Goal: Information Seeking & Learning: Learn about a topic

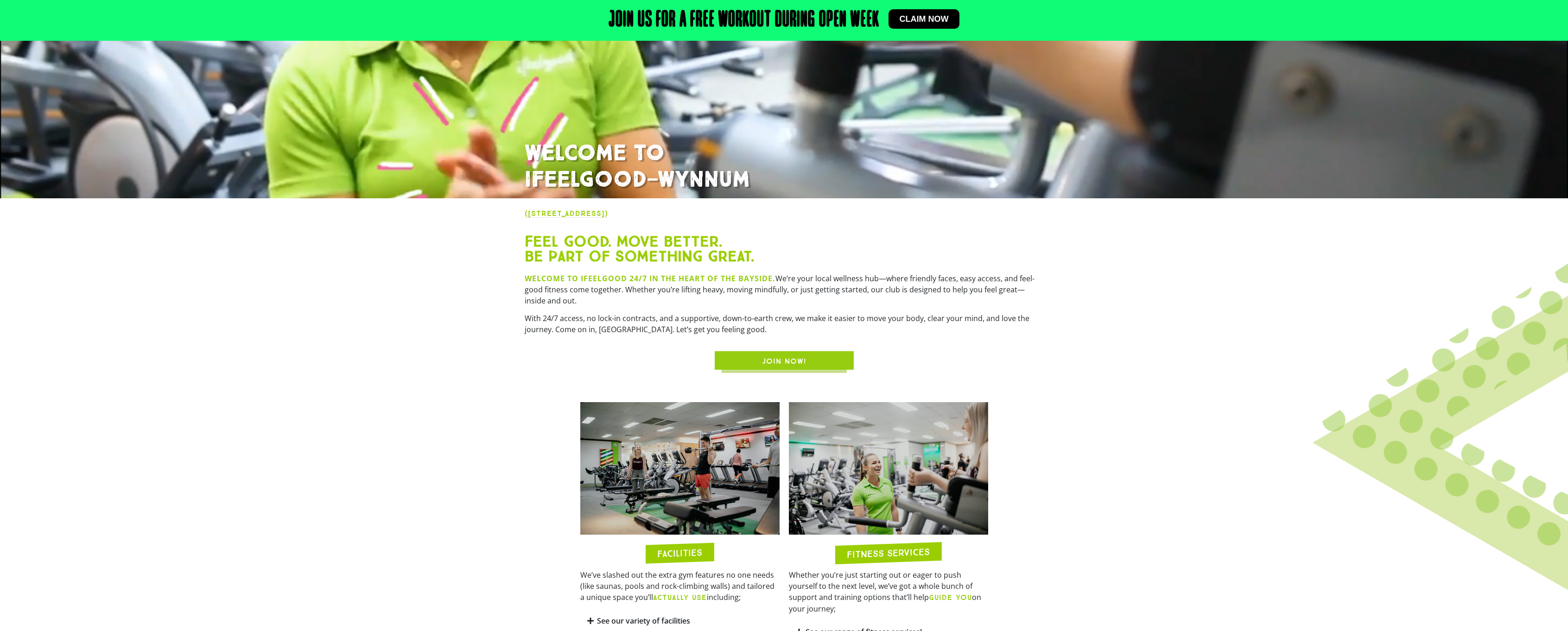
scroll to position [324, 0]
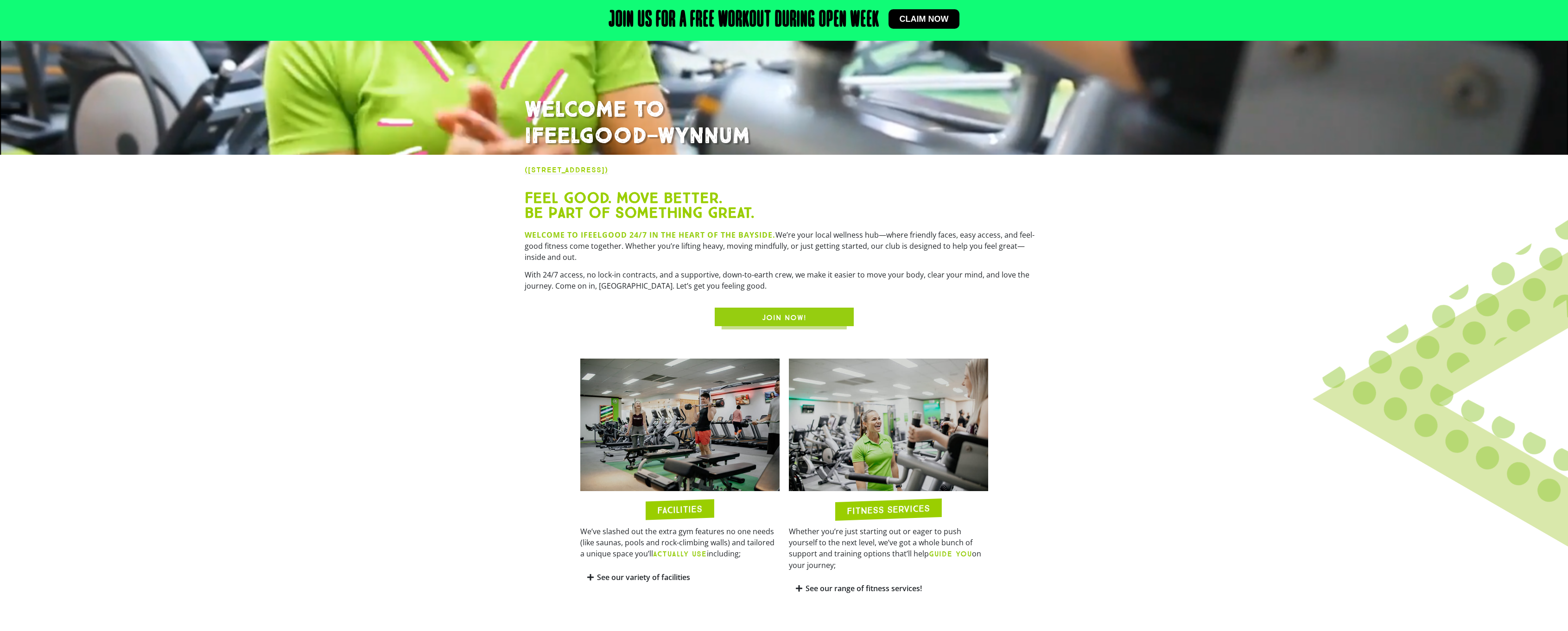
click at [605, 584] on div "See our variety of facilities" at bounding box center [680, 577] width 199 height 22
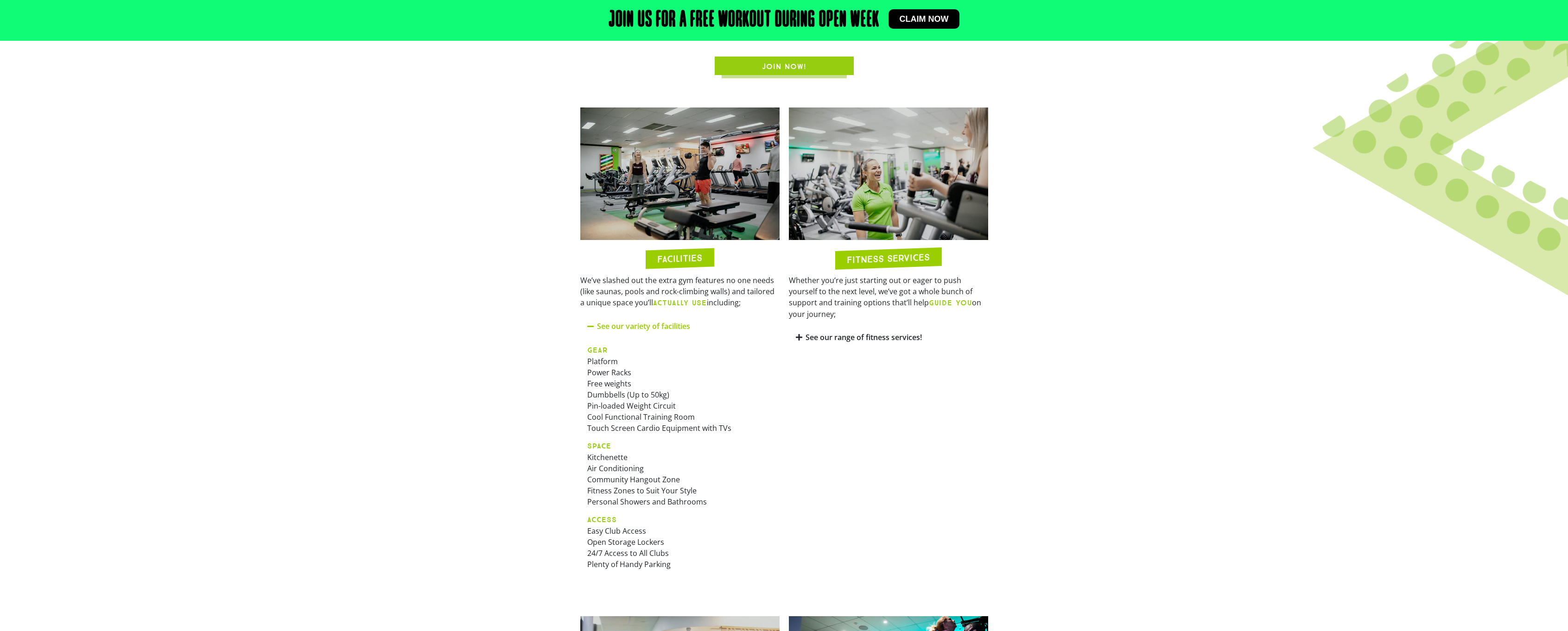
scroll to position [602, 0]
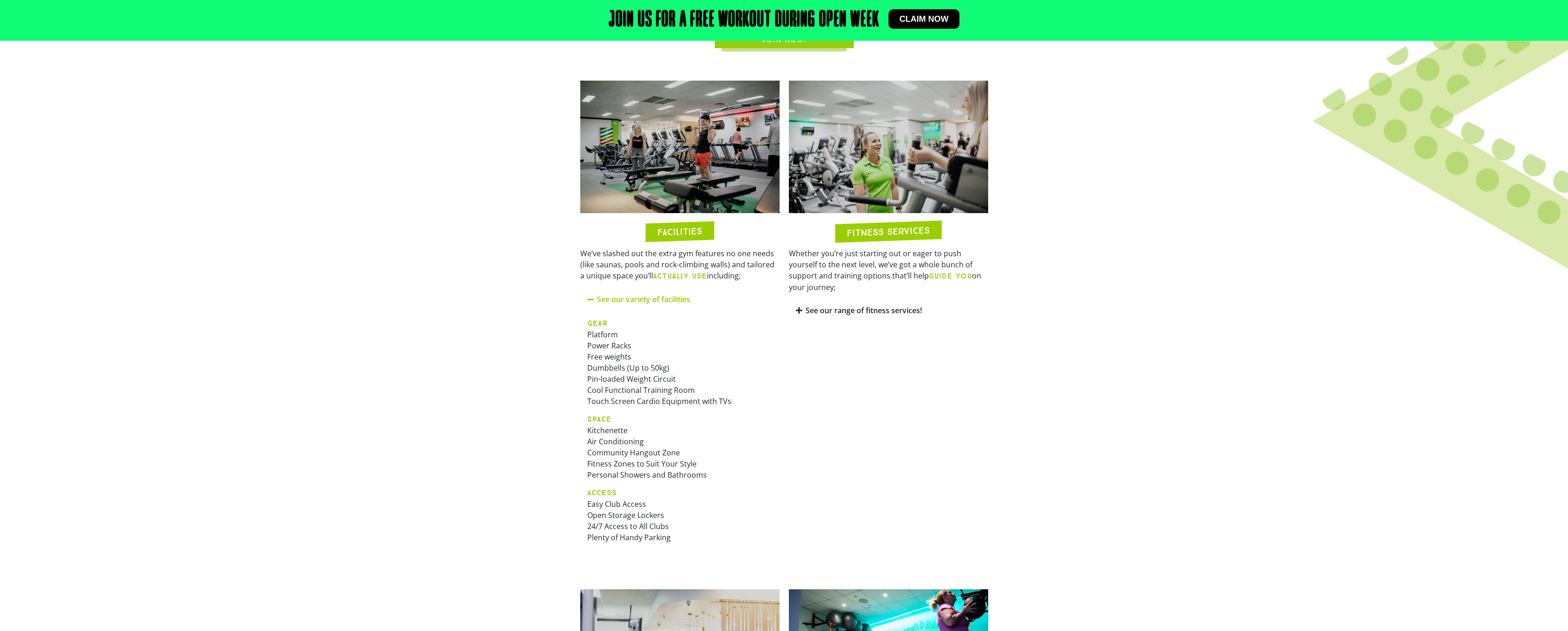
click at [835, 305] on link "See our range of fitness services!" at bounding box center [863, 310] width 116 height 10
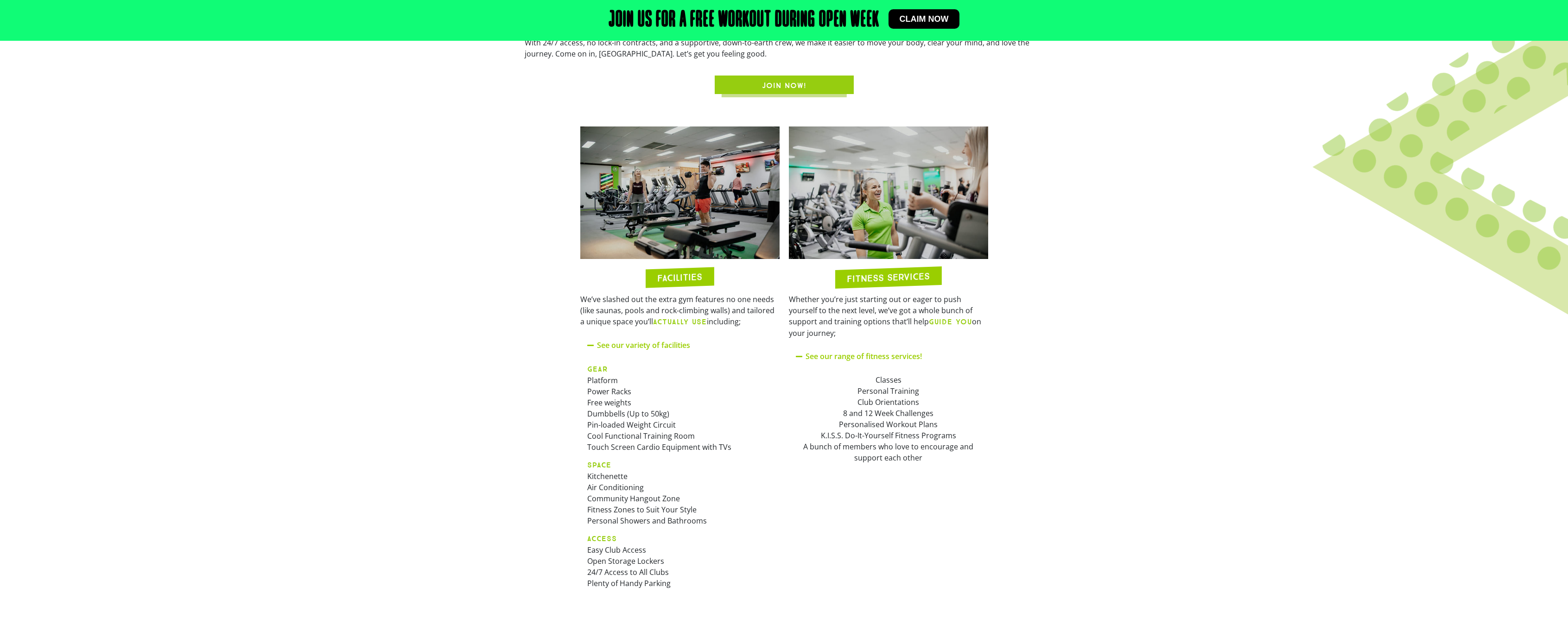
scroll to position [556, 0]
click at [684, 210] on img at bounding box center [680, 193] width 199 height 133
click at [675, 325] on b "ACTUALLY USE" at bounding box center [679, 322] width 53 height 9
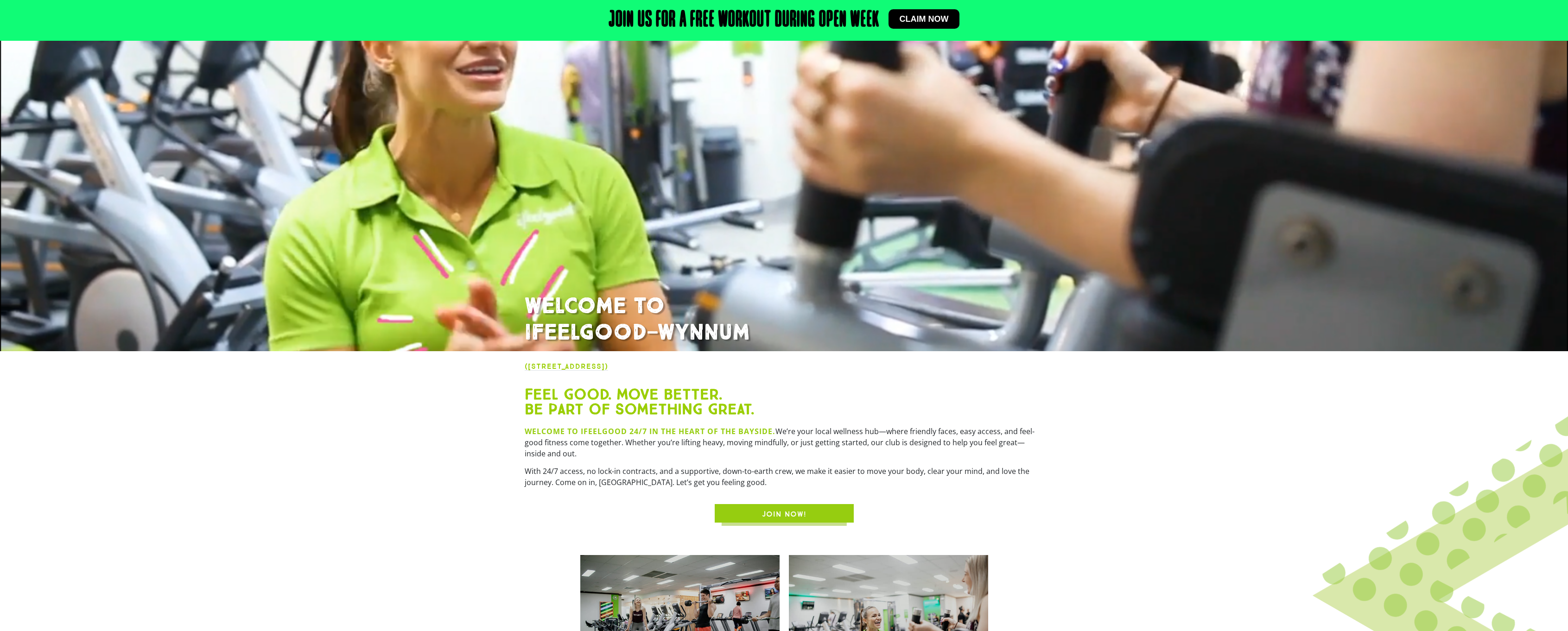
scroll to position [0, 0]
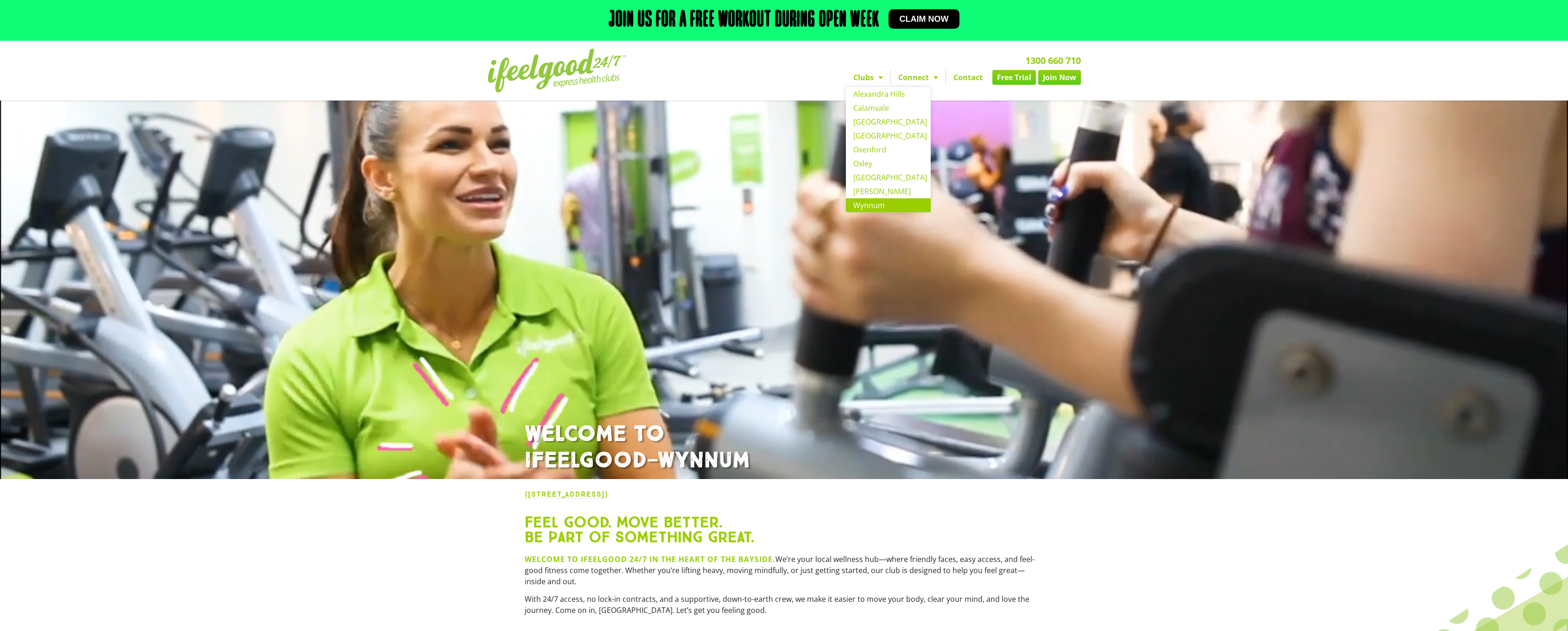
click at [879, 74] on span "Menu" at bounding box center [878, 77] width 10 height 17
click at [763, 502] on div "([STREET_ADDRESS]) Feel good. Move better. Be part of something great. Welcome …" at bounding box center [784, 574] width 528 height 163
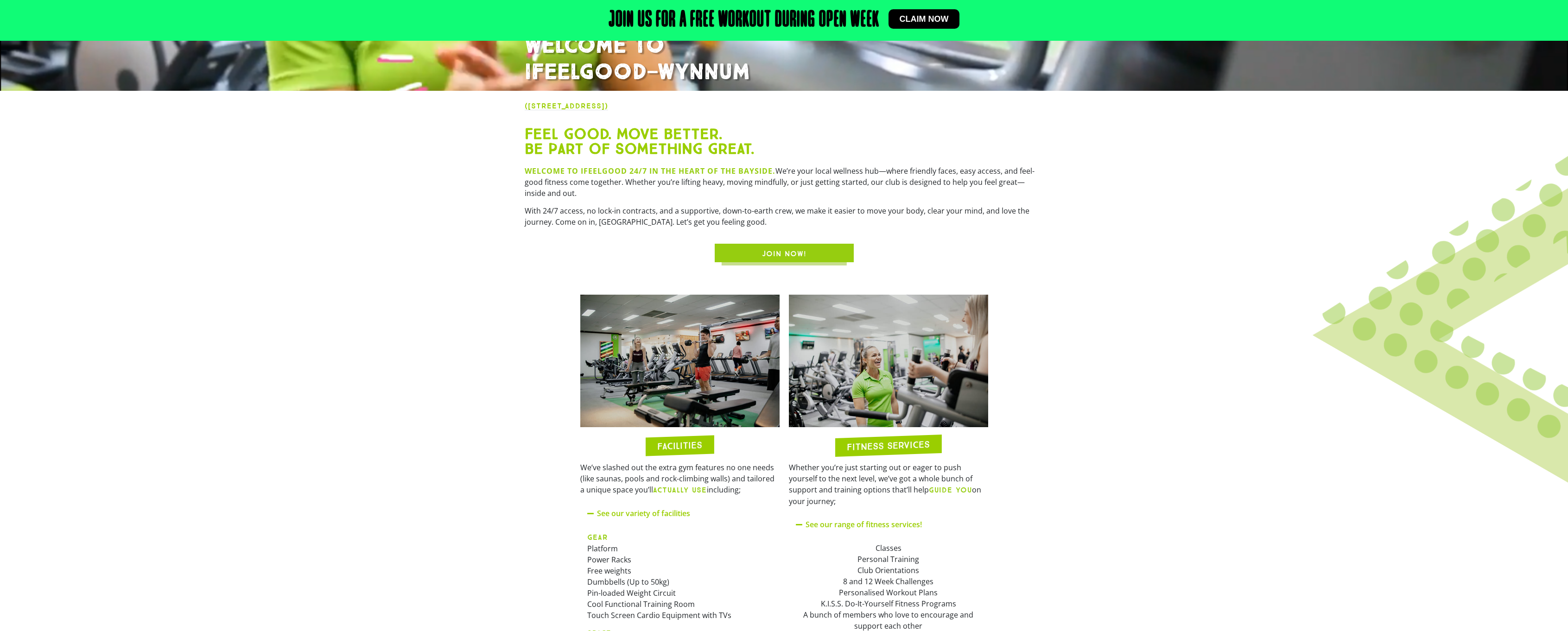
scroll to position [417, 0]
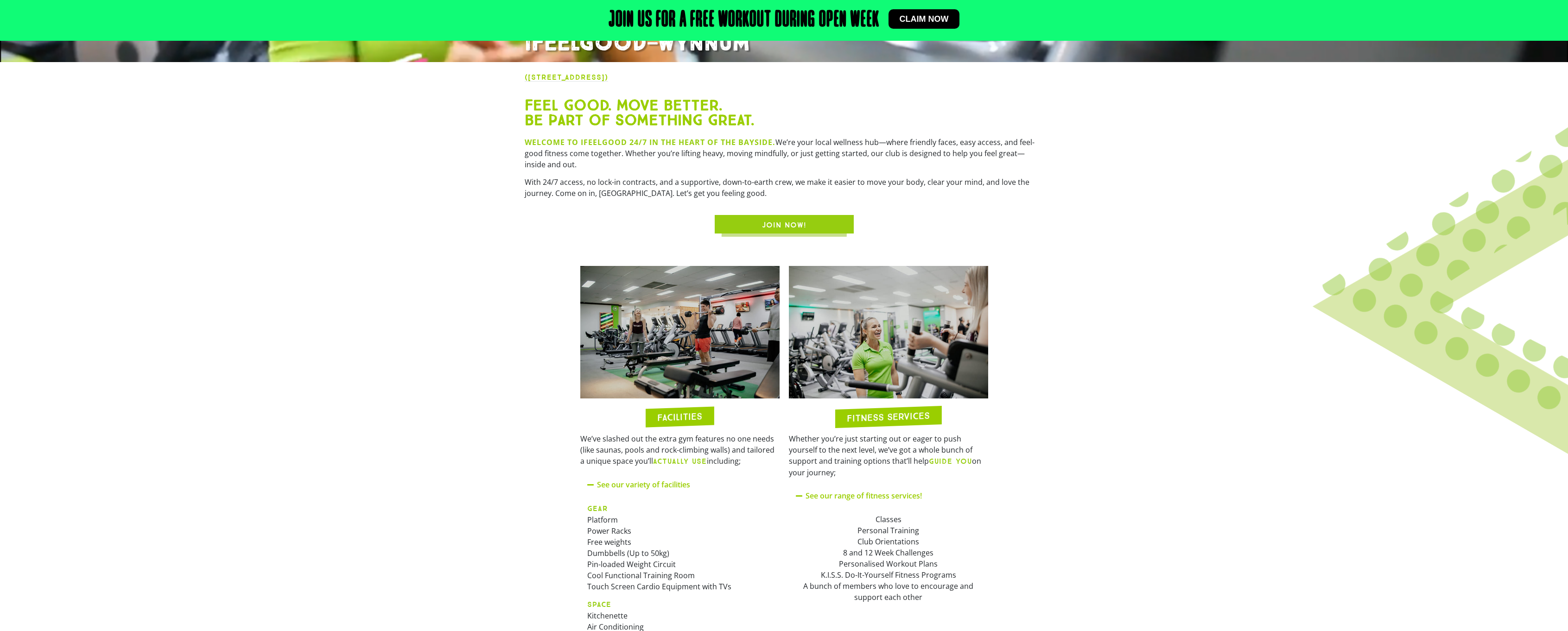
click at [672, 374] on img at bounding box center [680, 332] width 199 height 133
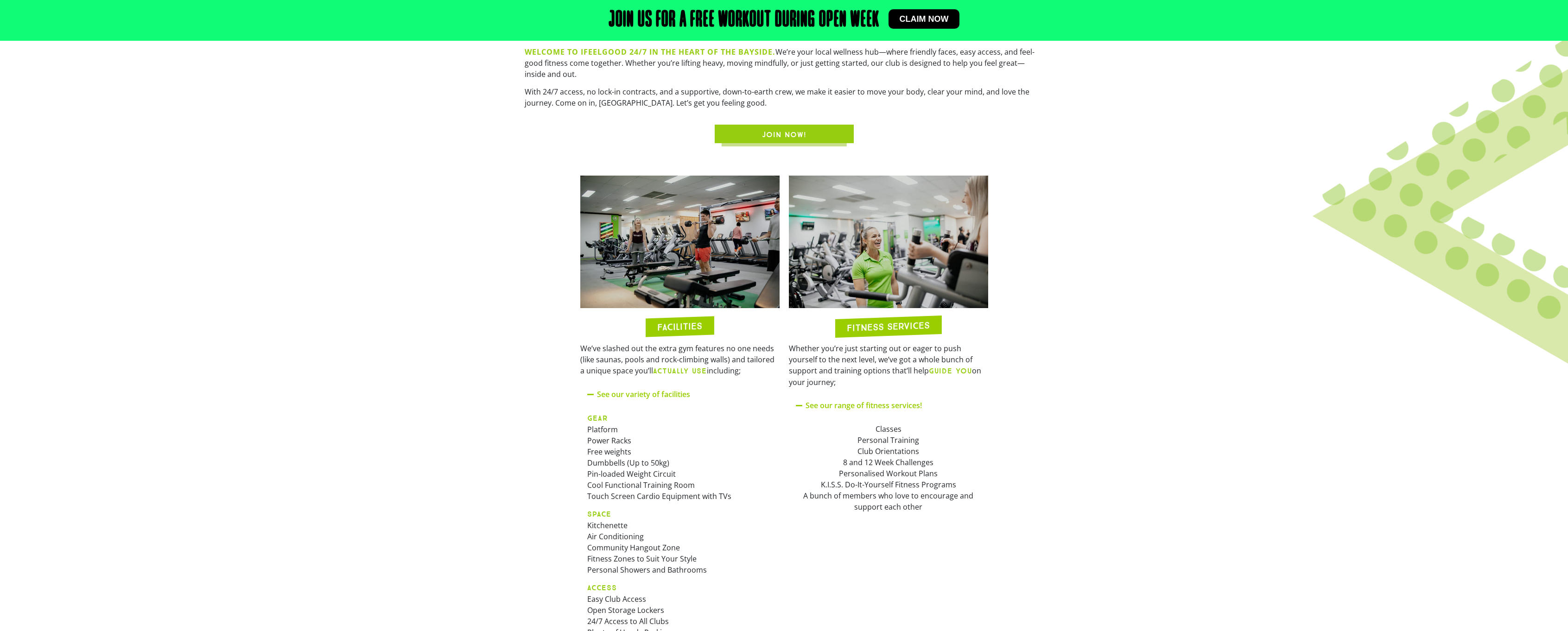
scroll to position [510, 0]
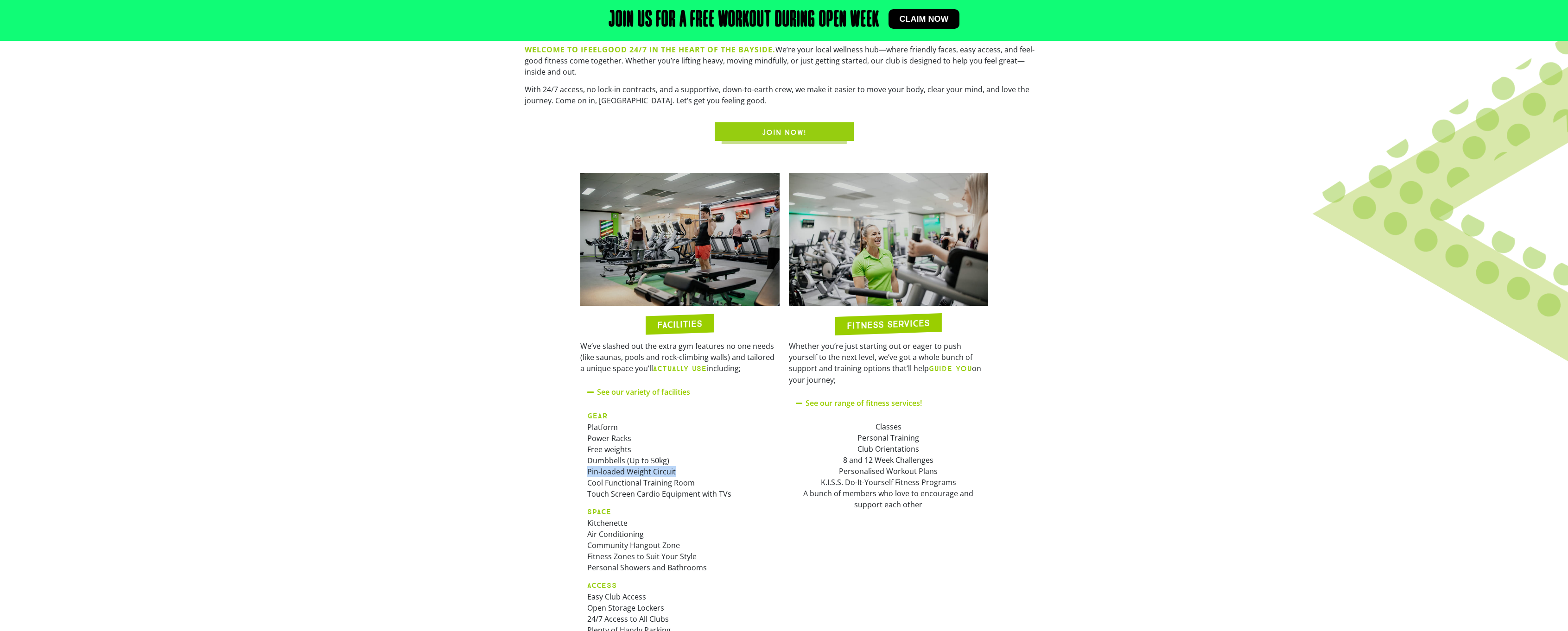
drag, startPoint x: 646, startPoint y: 475, endPoint x: 575, endPoint y: 470, distance: 71.2
click at [575, 470] on div "FACILITIES We’ve slashed out the extra gym features no one needs (like saunas, …" at bounding box center [679, 412] width 209 height 486
copy p "Pin-loaded Weight Circuit"
